Goal: Task Accomplishment & Management: Complete application form

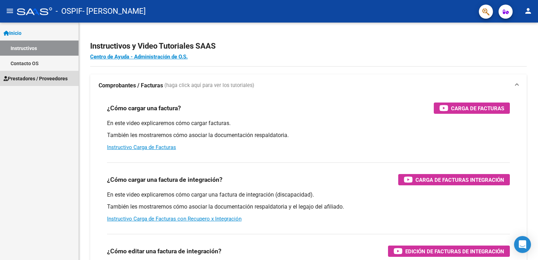
click at [36, 77] on span "Prestadores / Proveedores" at bounding box center [36, 79] width 64 height 8
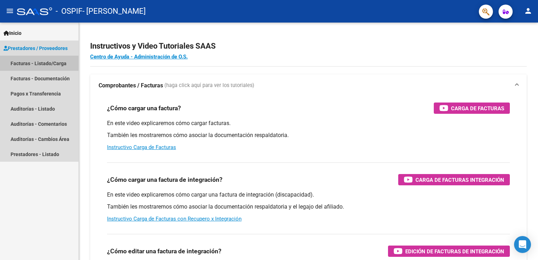
click at [32, 62] on link "Facturas - Listado/Carga" at bounding box center [39, 63] width 79 height 15
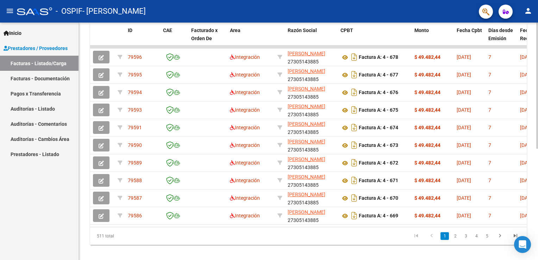
scroll to position [210, 0]
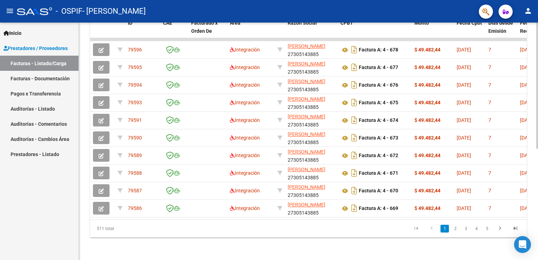
click at [536, 153] on div at bounding box center [537, 197] width 2 height 126
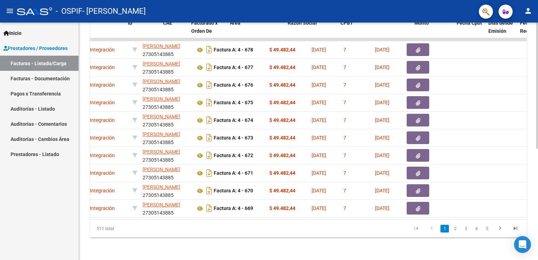
scroll to position [0, 0]
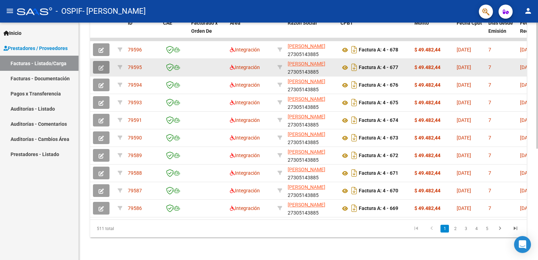
click at [101, 65] on icon "button" at bounding box center [101, 67] width 5 height 5
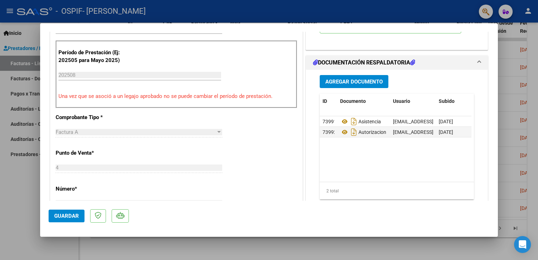
scroll to position [176, 0]
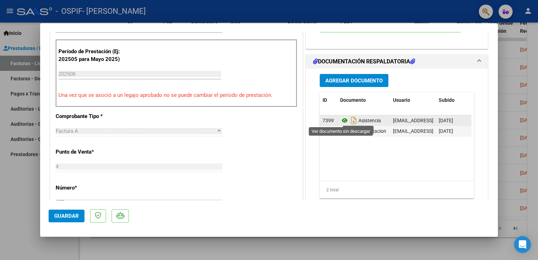
click at [341, 118] on icon at bounding box center [344, 120] width 9 height 8
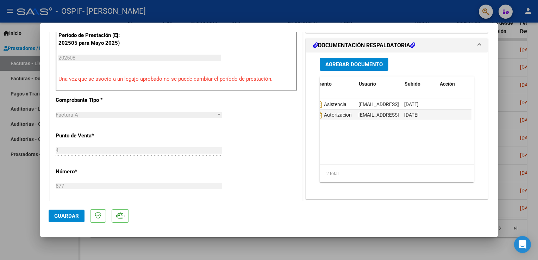
scroll to position [0, 0]
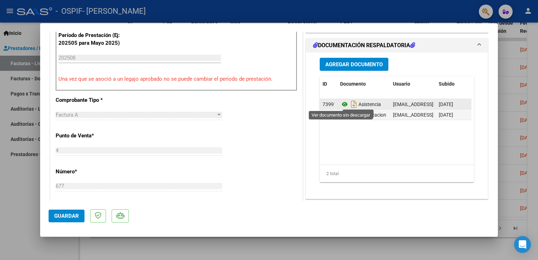
click at [340, 105] on icon at bounding box center [344, 104] width 9 height 8
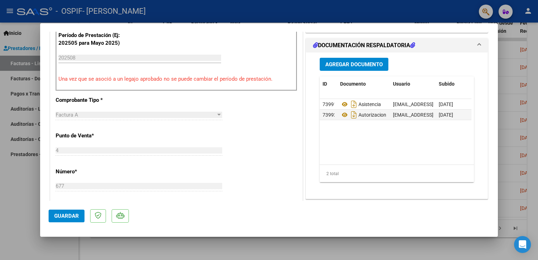
click at [19, 218] on div at bounding box center [269, 130] width 538 height 260
type input "$ 0,00"
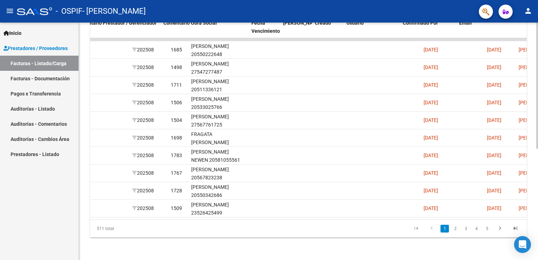
scroll to position [0, 1048]
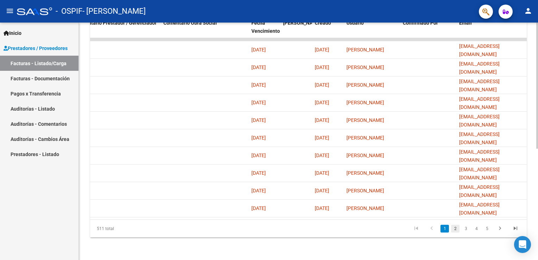
click at [457, 230] on link "2" at bounding box center [455, 229] width 8 height 8
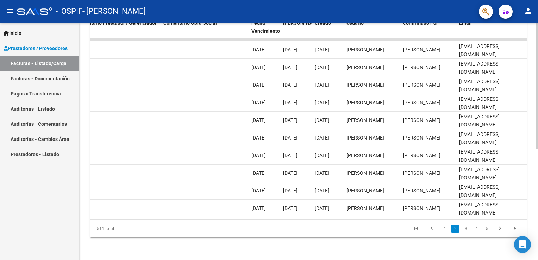
scroll to position [0, 0]
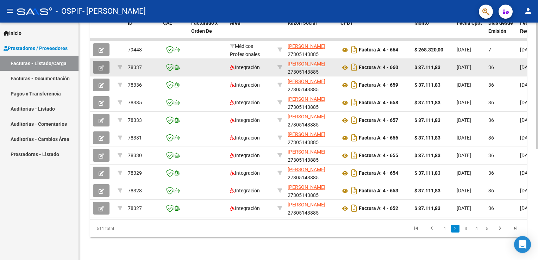
click at [104, 65] on icon "button" at bounding box center [101, 67] width 5 height 5
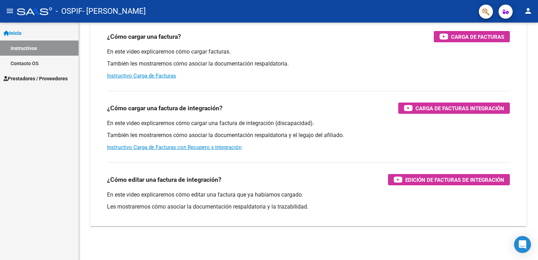
scroll to position [71, 0]
click at [34, 78] on span "Prestadores / Proveedores" at bounding box center [36, 79] width 64 height 8
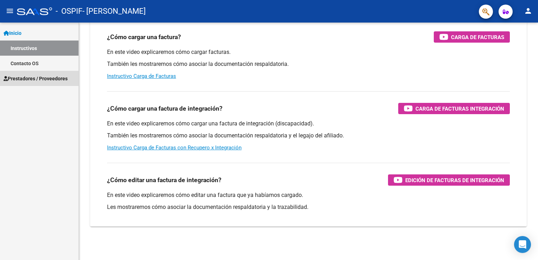
click at [23, 78] on span "Prestadores / Proveedores" at bounding box center [36, 79] width 64 height 8
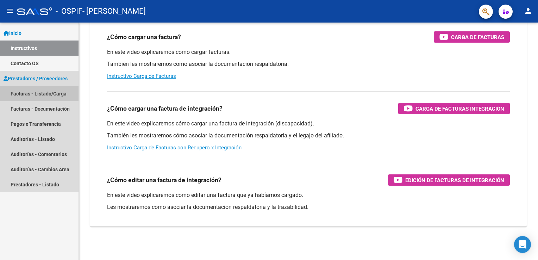
click at [25, 93] on link "Facturas - Listado/Carga" at bounding box center [39, 93] width 79 height 15
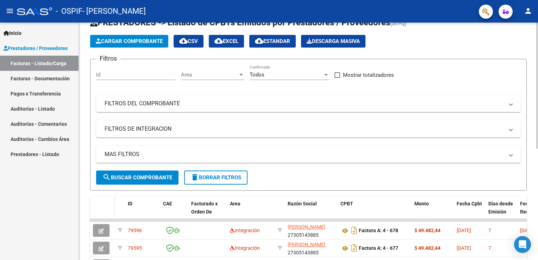
scroll to position [210, 0]
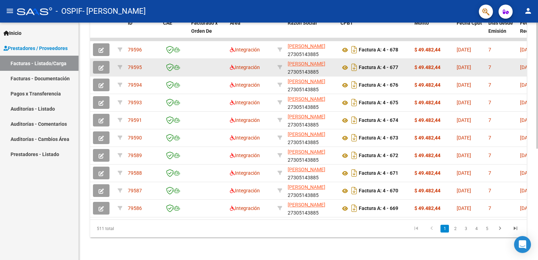
click at [101, 65] on icon "button" at bounding box center [101, 67] width 5 height 5
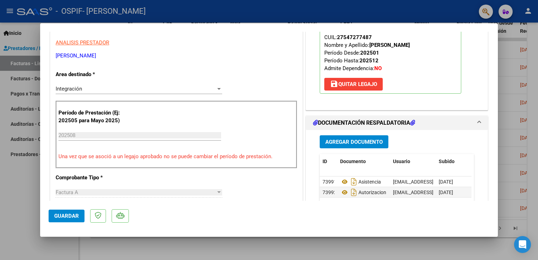
scroll to position [129, 0]
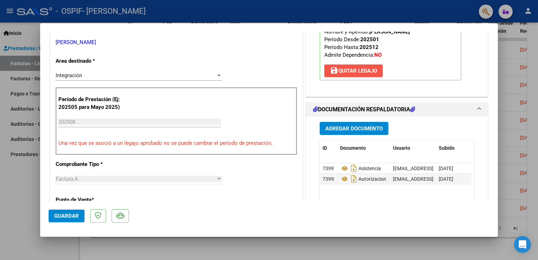
click at [349, 68] on span "save [PERSON_NAME]" at bounding box center [353, 71] width 47 height 6
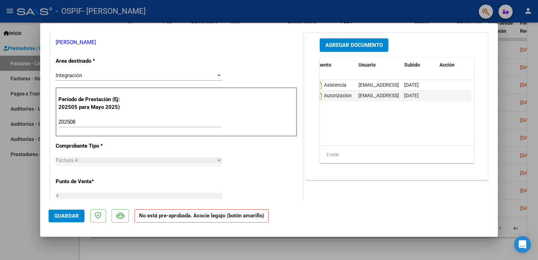
scroll to position [0, 0]
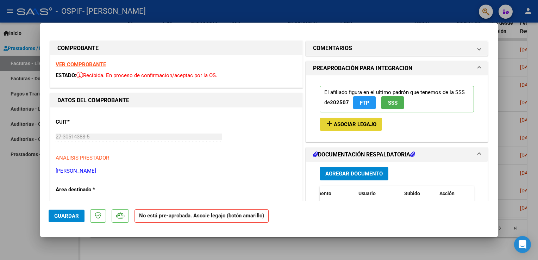
click at [334, 125] on span "Asociar Legajo" at bounding box center [355, 124] width 43 height 6
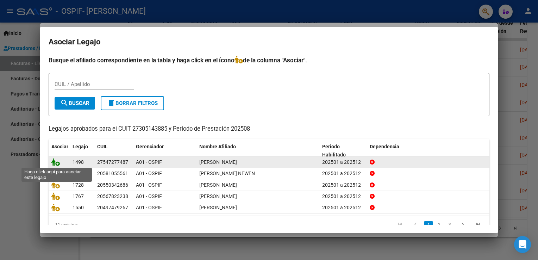
click at [54, 160] on icon at bounding box center [55, 162] width 8 height 8
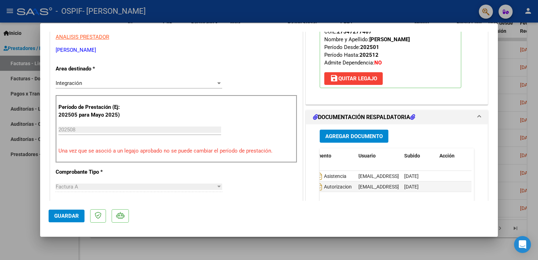
scroll to position [137, 0]
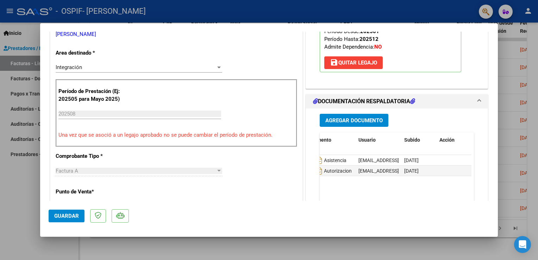
click at [413, 99] on icon at bounding box center [412, 101] width 5 height 6
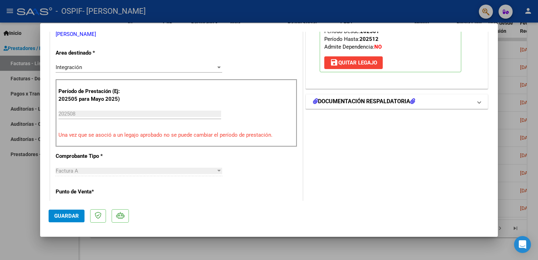
click at [413, 99] on icon at bounding box center [412, 101] width 5 height 6
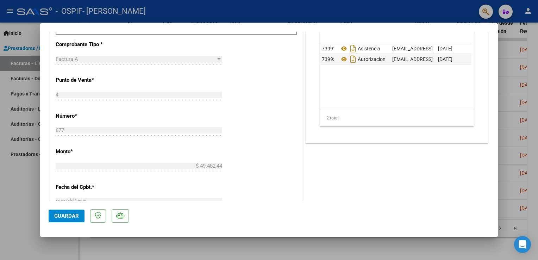
scroll to position [0, 35]
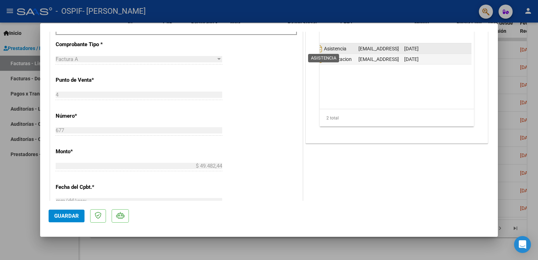
click at [325, 48] on span "Asistencia" at bounding box center [326, 49] width 41 height 6
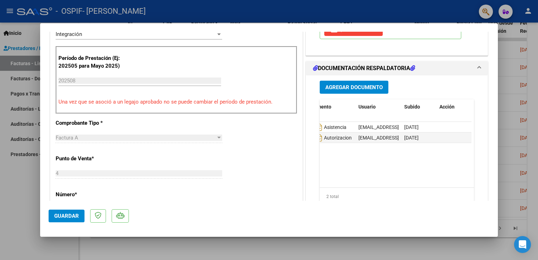
scroll to position [166, 0]
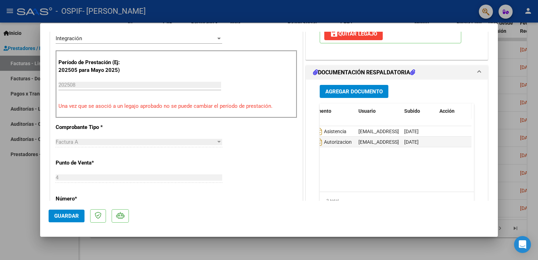
click at [443, 111] on span "Acción" at bounding box center [447, 111] width 15 height 6
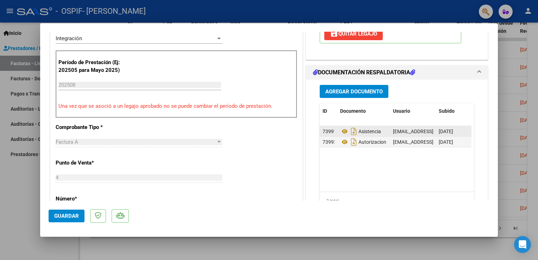
click at [320, 131] on datatable-body-cell "73991" at bounding box center [329, 131] width 18 height 10
drag, startPoint x: 327, startPoint y: 130, endPoint x: 321, endPoint y: 132, distance: 6.4
click at [323, 132] on span "73991" at bounding box center [330, 132] width 14 height 6
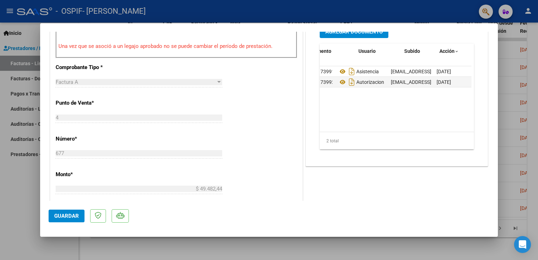
scroll to position [0, 35]
click at [15, 246] on div at bounding box center [269, 130] width 538 height 260
type input "$ 0,00"
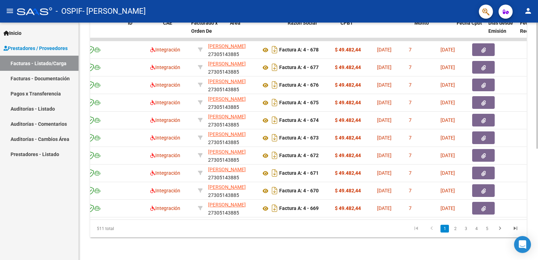
scroll to position [0, 0]
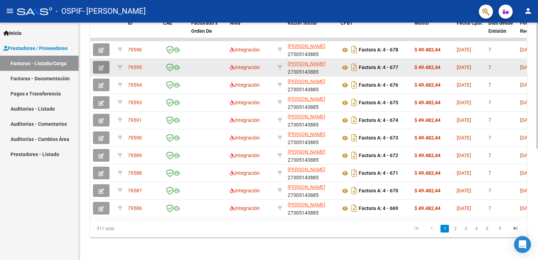
click at [103, 65] on icon "button" at bounding box center [101, 67] width 5 height 5
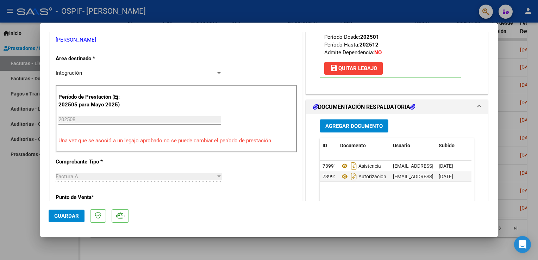
scroll to position [150, 0]
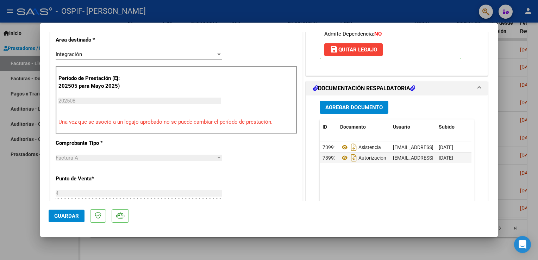
click at [335, 107] on span "Agregar Documento" at bounding box center [353, 107] width 57 height 6
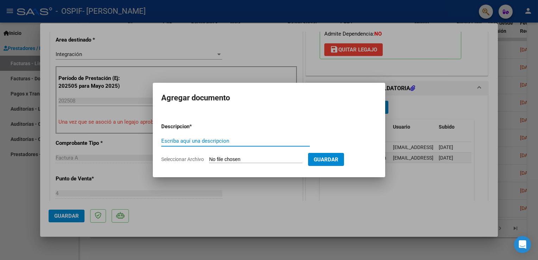
click at [169, 142] on input "Escriba aquí una descripcion" at bounding box center [235, 141] width 149 height 6
type input "p"
type input "PLANILLA DE ASISTENCIA OK"
click at [224, 159] on input "Seleccionar Archivo" at bounding box center [255, 159] width 93 height 7
type input "C:\fakepath\082025asistROJASMirna.pdf"
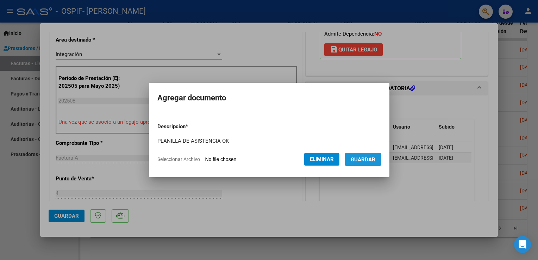
click at [361, 156] on span "Guardar" at bounding box center [363, 159] width 25 height 6
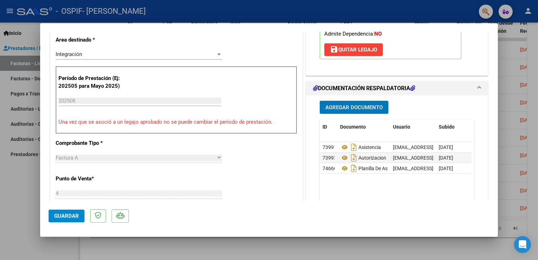
click at [478, 84] on span at bounding box center [479, 88] width 3 height 8
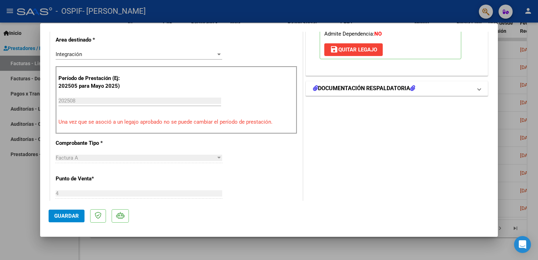
click at [471, 85] on span "DOCUMENTACIÓN RESPALDATORIA" at bounding box center [395, 88] width 165 height 8
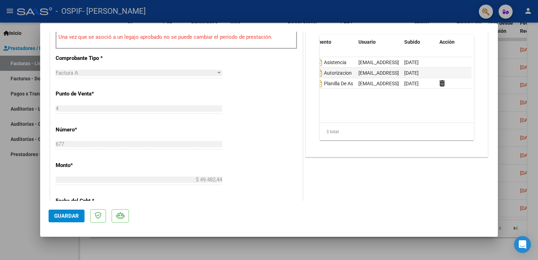
scroll to position [0, 0]
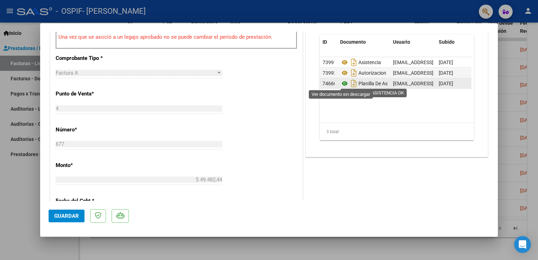
click at [343, 82] on icon at bounding box center [344, 83] width 9 height 8
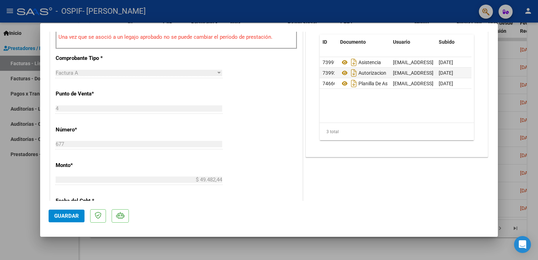
click at [66, 216] on span "Guardar" at bounding box center [66, 216] width 25 height 6
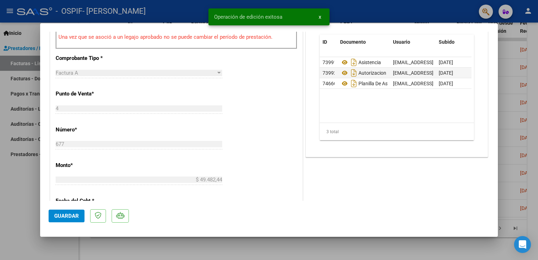
click at [7, 226] on div at bounding box center [269, 130] width 538 height 260
type input "$ 0,00"
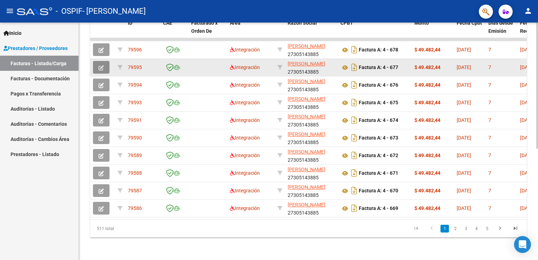
click at [98, 63] on button "button" at bounding box center [101, 67] width 17 height 13
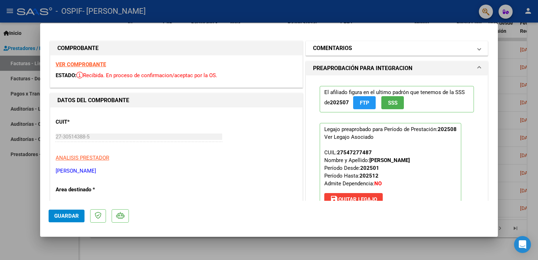
click at [478, 51] on span at bounding box center [479, 48] width 3 height 8
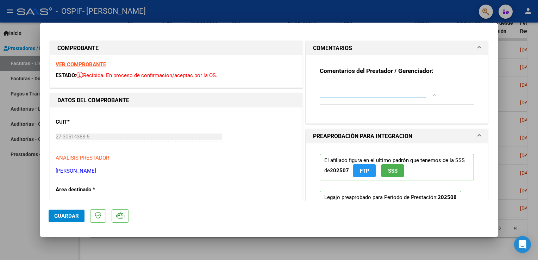
click at [320, 94] on textarea at bounding box center [378, 89] width 116 height 14
type textarea "PLANILLA DE ASISTENCIA OK ES LA CORRECTA"
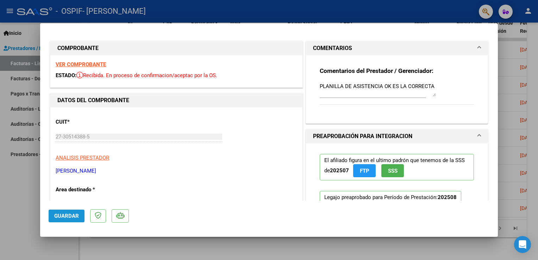
click at [63, 219] on span "Guardar" at bounding box center [66, 216] width 25 height 6
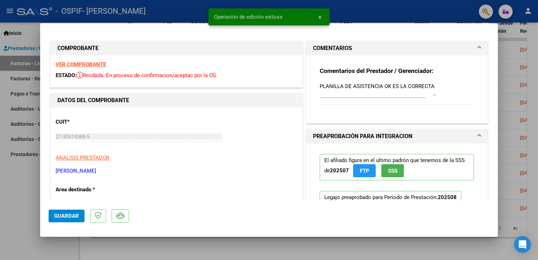
click at [20, 223] on div at bounding box center [269, 130] width 538 height 260
type input "$ 0,00"
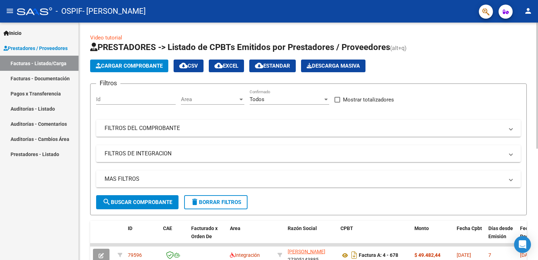
click at [538, 33] on html "menu - OSPIF - [PERSON_NAME] person Inicio Instructivos Contacto OS Prestadores…" at bounding box center [269, 130] width 538 height 260
click at [527, 11] on mat-icon "person" at bounding box center [528, 11] width 8 height 8
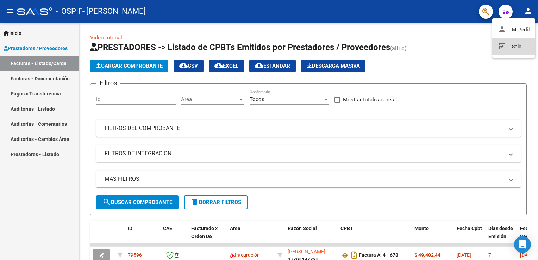
click at [511, 44] on button "exit_to_app Salir" at bounding box center [513, 46] width 43 height 17
